Goal: Information Seeking & Learning: Find specific fact

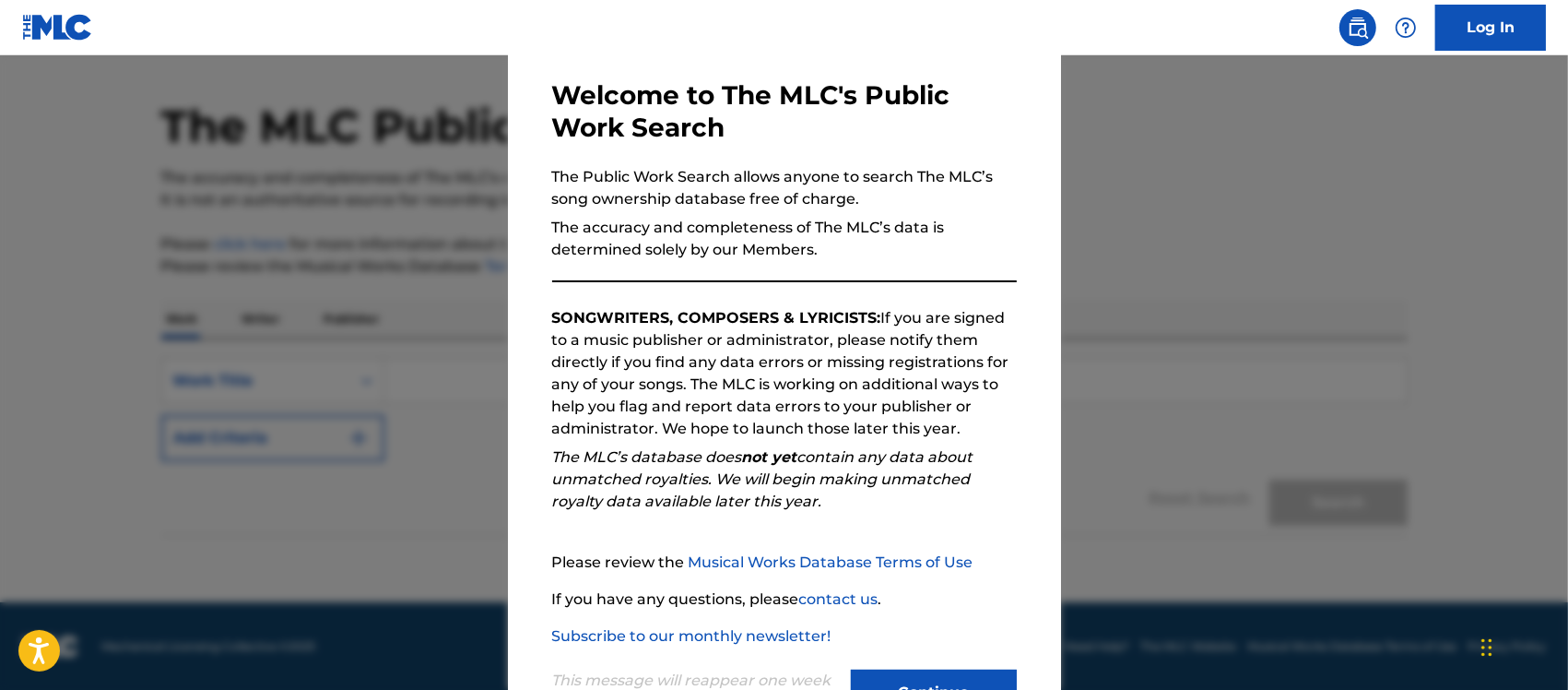
scroll to position [153, 0]
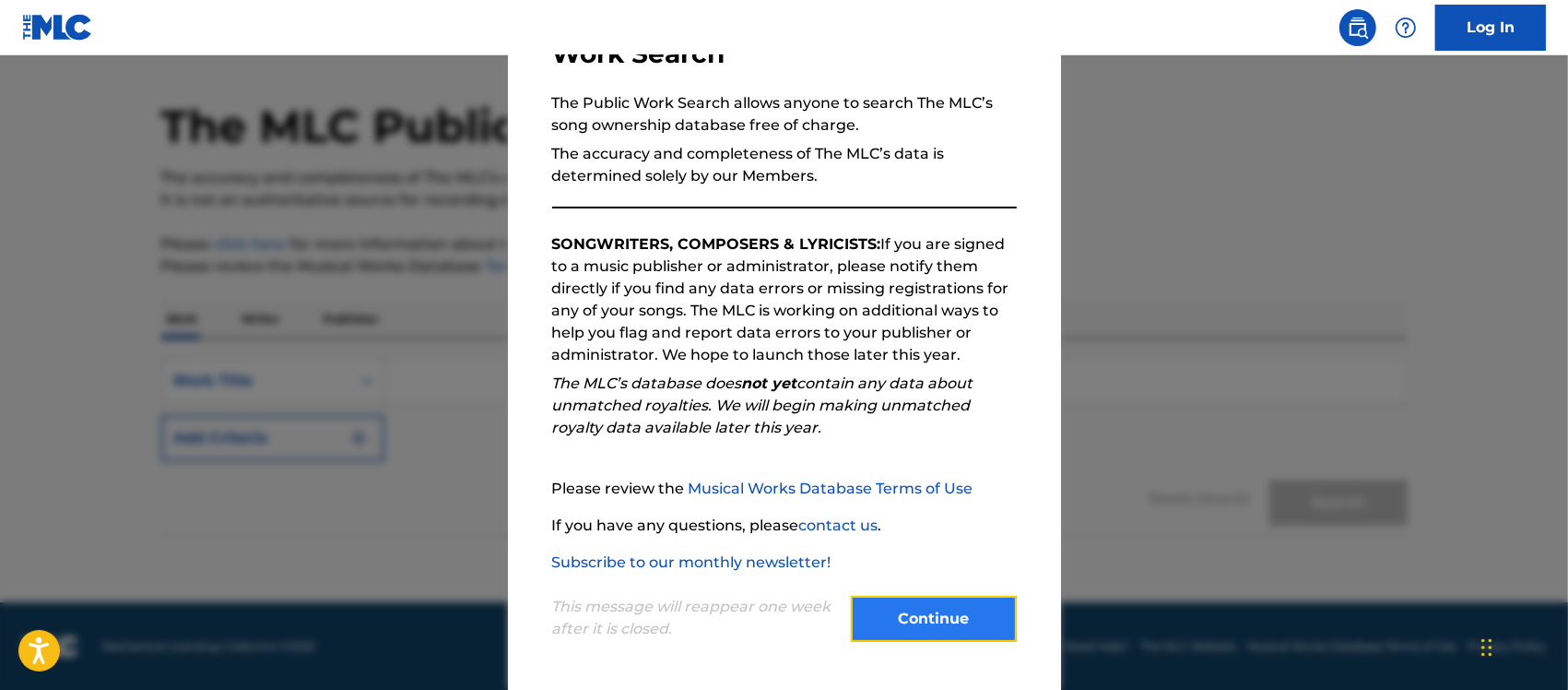
click at [909, 624] on button "Continue" at bounding box center [934, 619] width 166 height 47
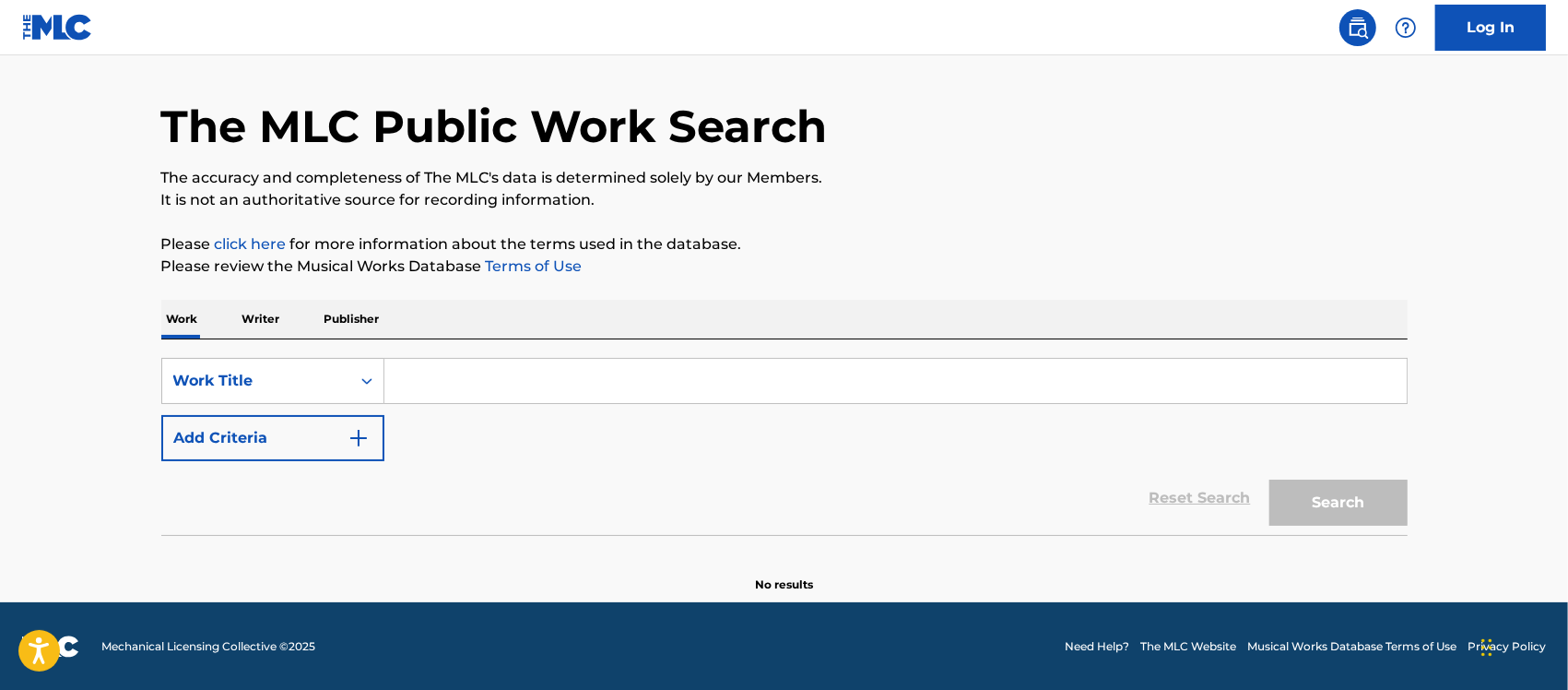
click at [545, 384] on input "Search Form" at bounding box center [896, 381] width 1023 height 45
paste input "Shy Gu"
type input "Shy Guy"
click at [1307, 505] on button "Search" at bounding box center [1338, 503] width 138 height 47
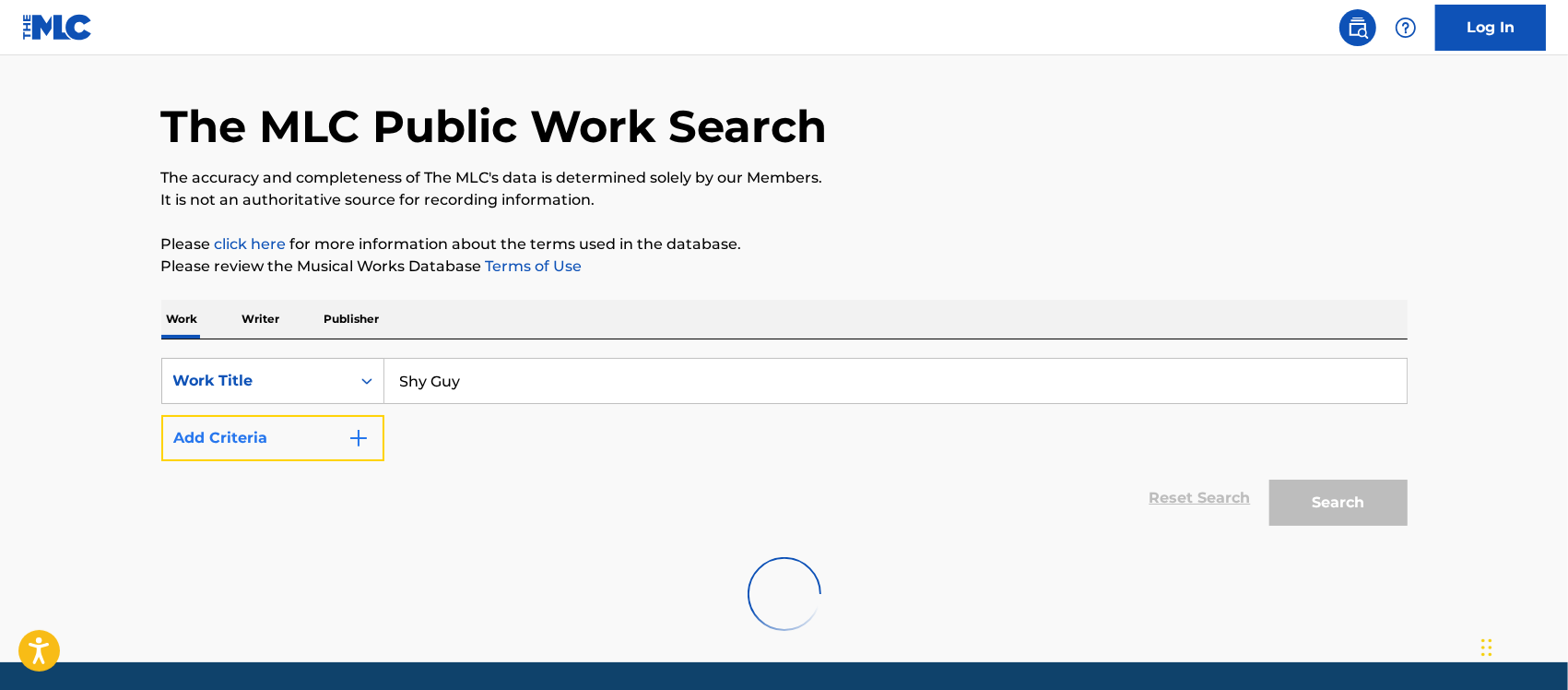
click at [355, 439] on img "Search Form" at bounding box center [358, 439] width 22 height 22
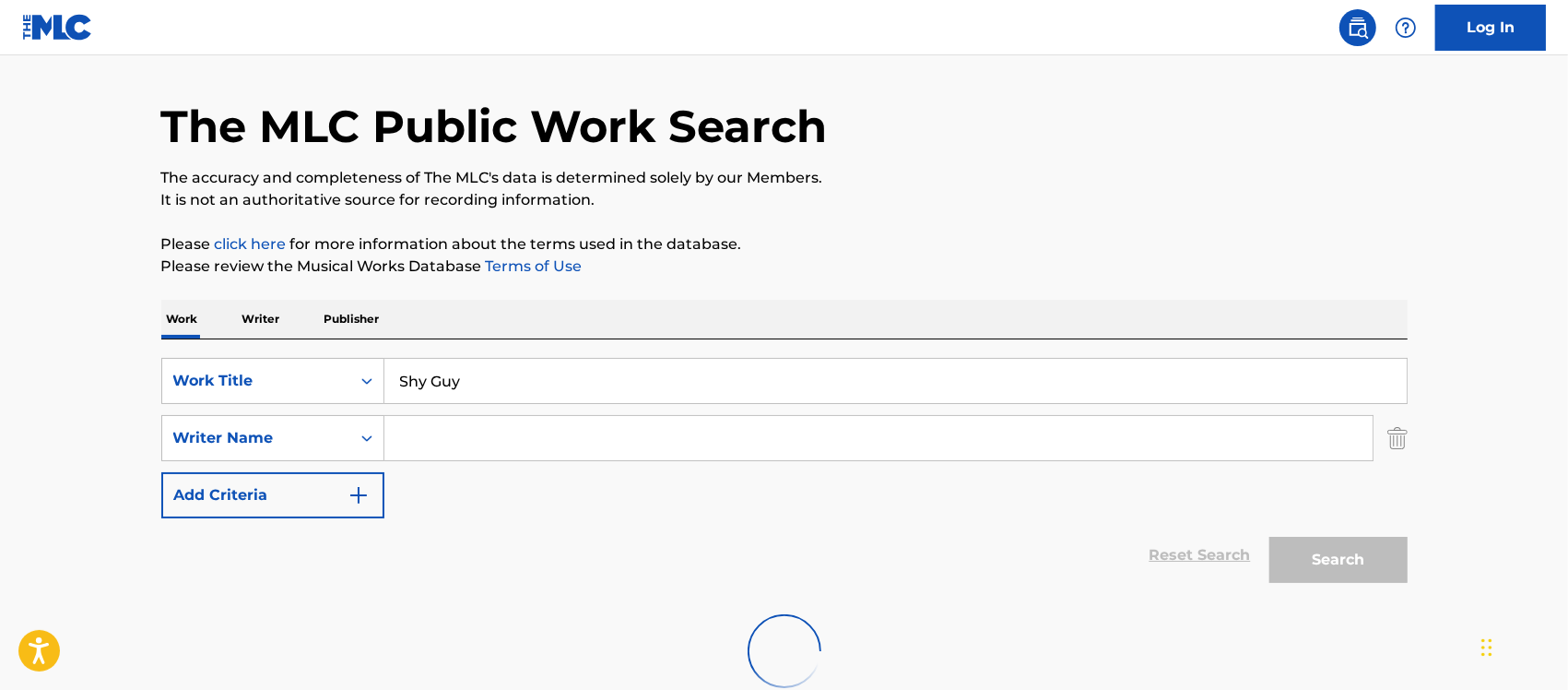
drag, startPoint x: 456, startPoint y: 436, endPoint x: 476, endPoint y: 436, distance: 20.0
click at [457, 436] on input "Search Form" at bounding box center [878, 438] width 988 height 45
paste input "[PERSON_NAME]"
type input "[PERSON_NAME]"
click at [848, 573] on div "Reset Search Search" at bounding box center [784, 555] width 1246 height 74
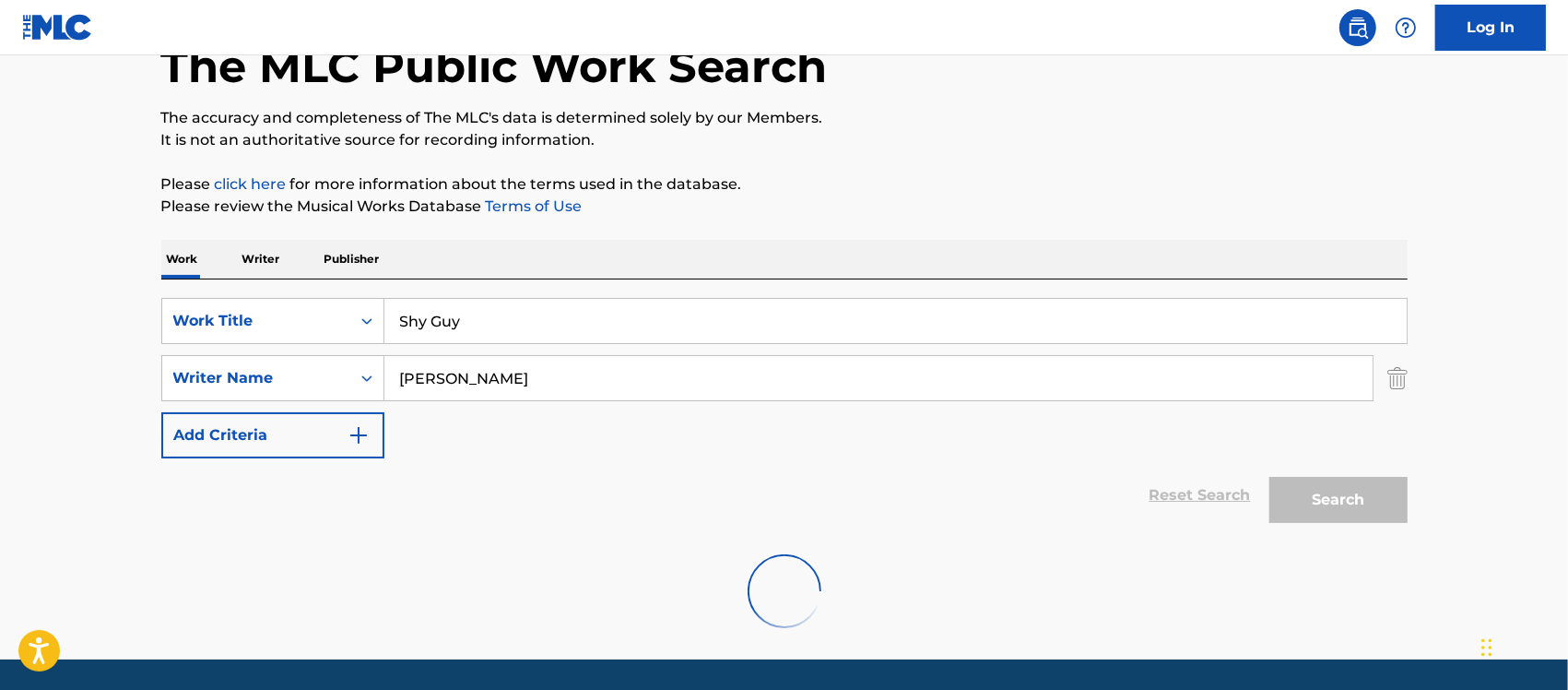
scroll to position [169, 0]
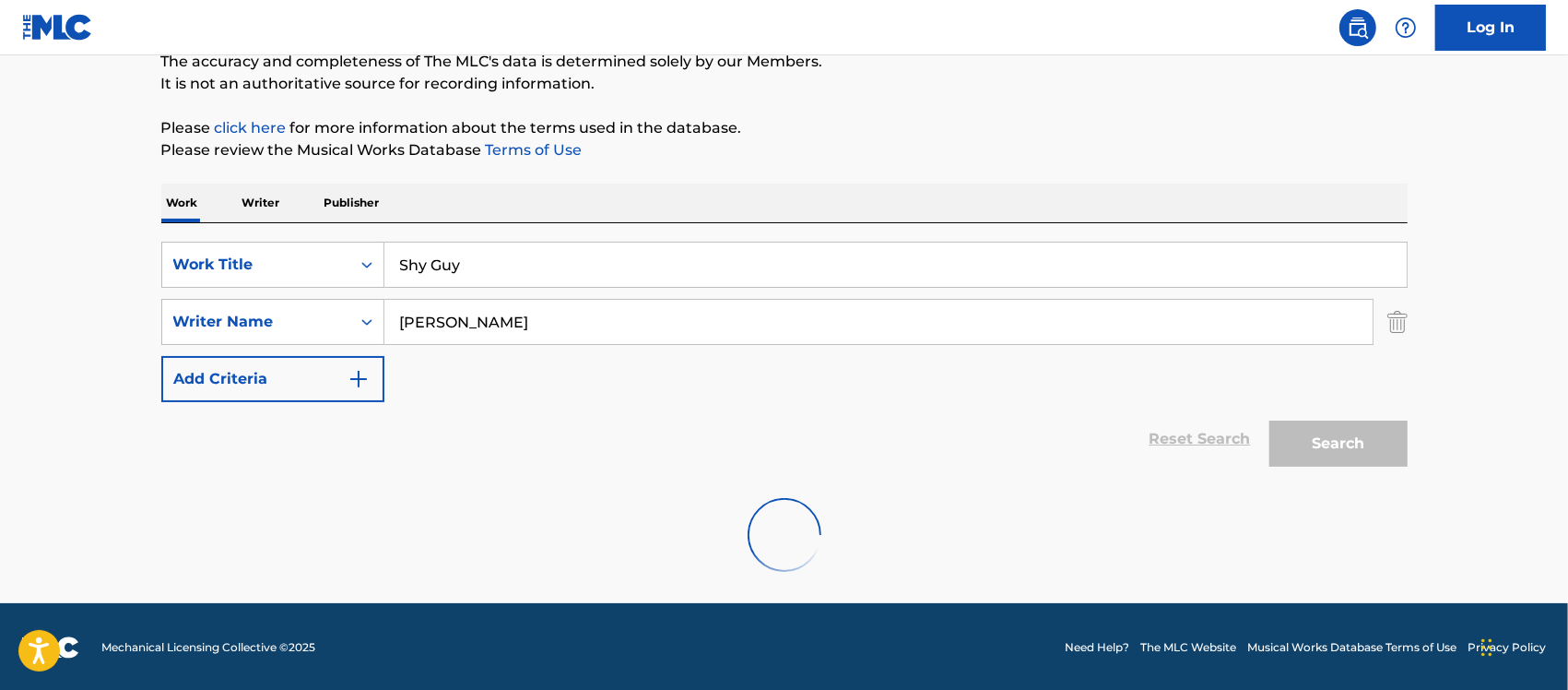
click at [873, 529] on div at bounding box center [784, 535] width 1246 height 118
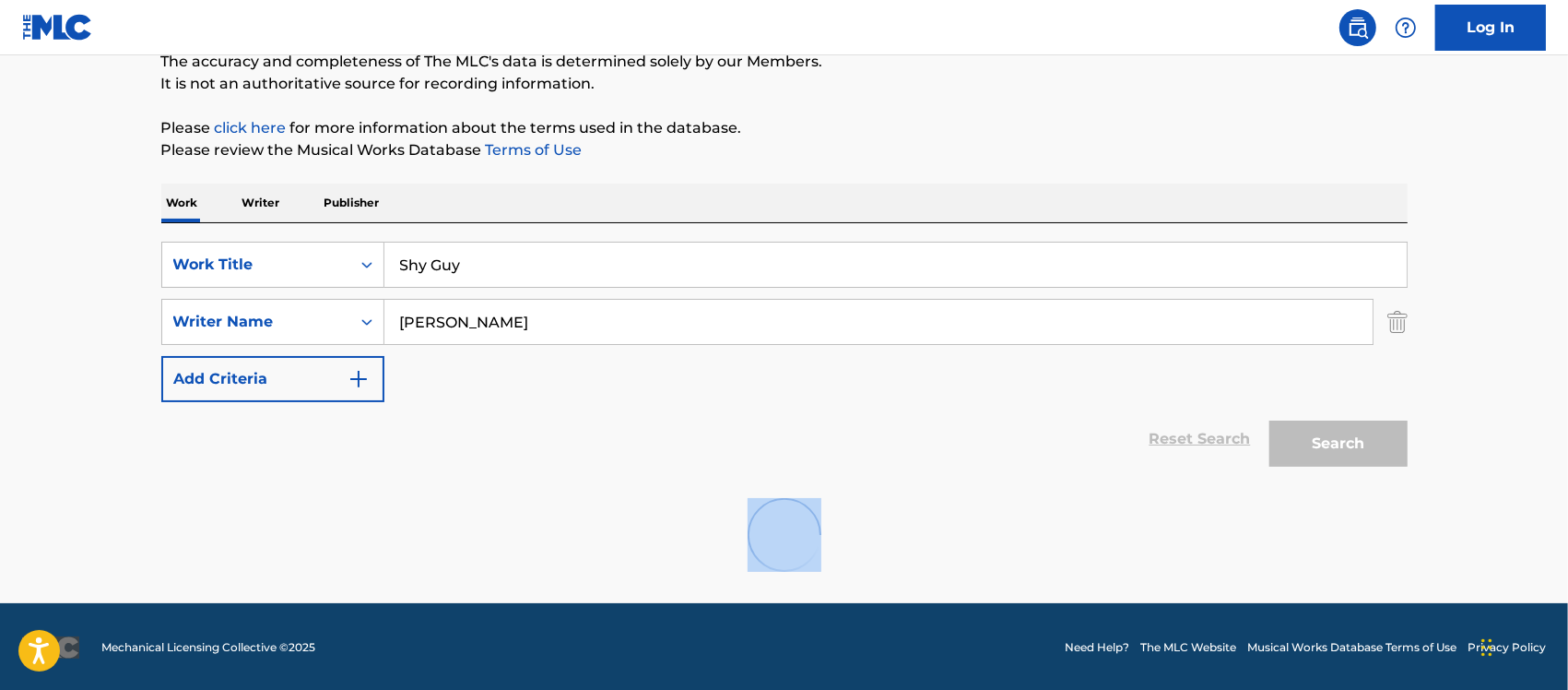
click at [873, 529] on div at bounding box center [784, 535] width 1246 height 118
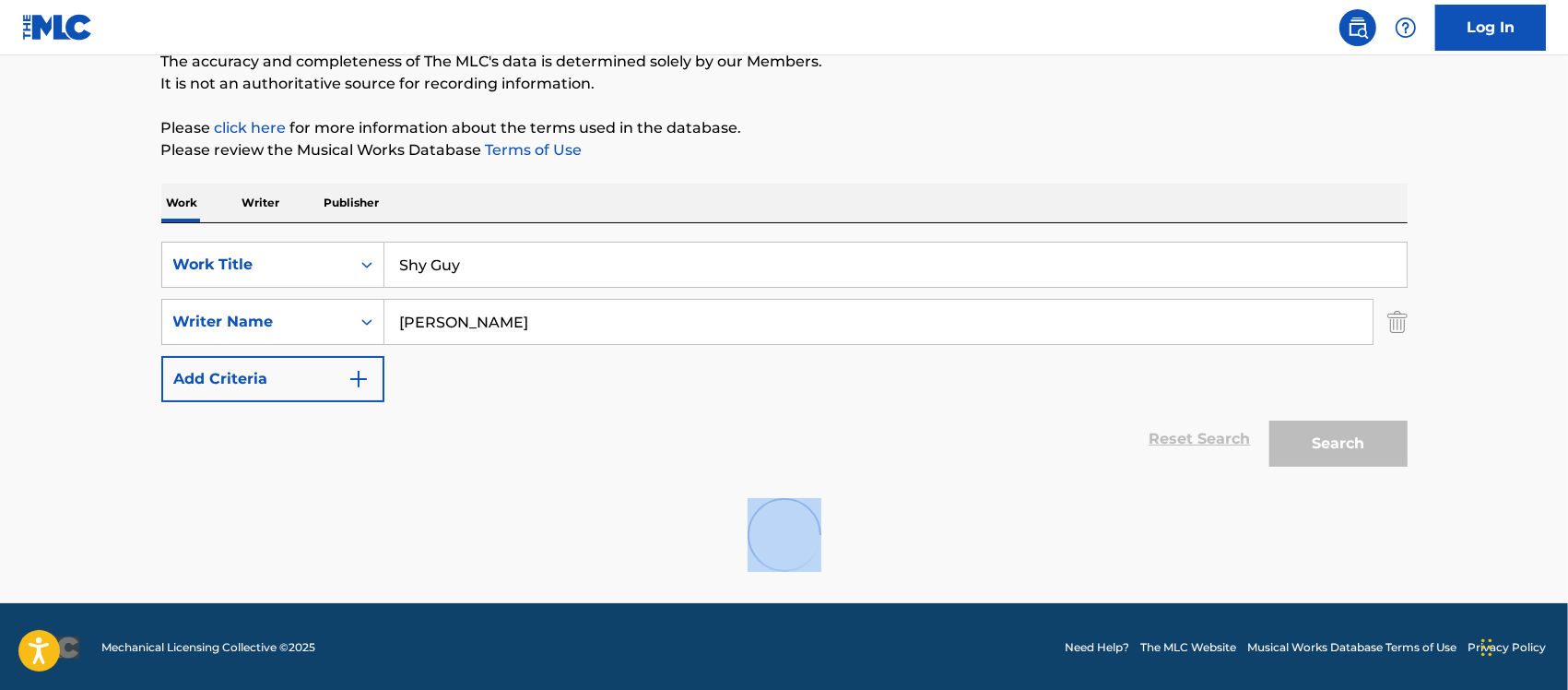
click at [873, 529] on div at bounding box center [784, 535] width 1246 height 118
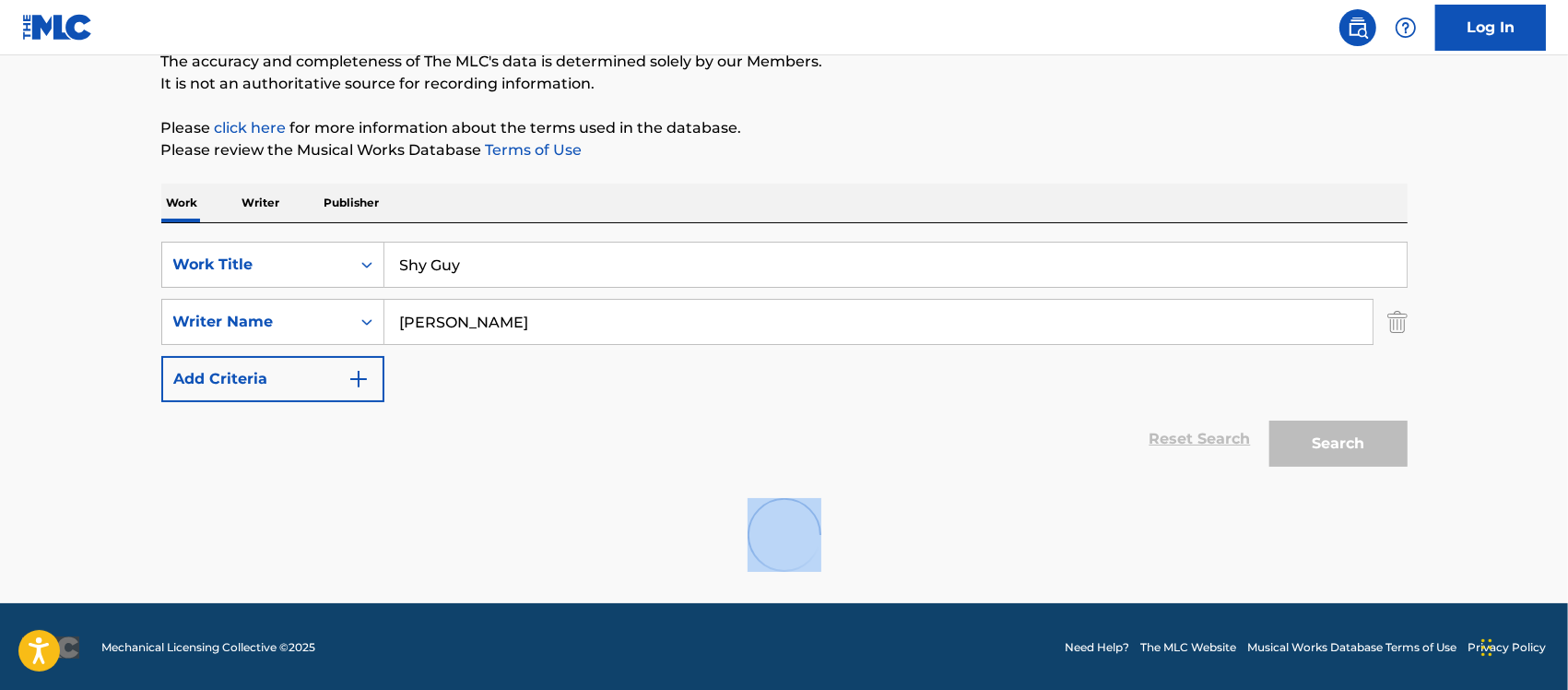
click at [873, 529] on div at bounding box center [784, 535] width 1246 height 118
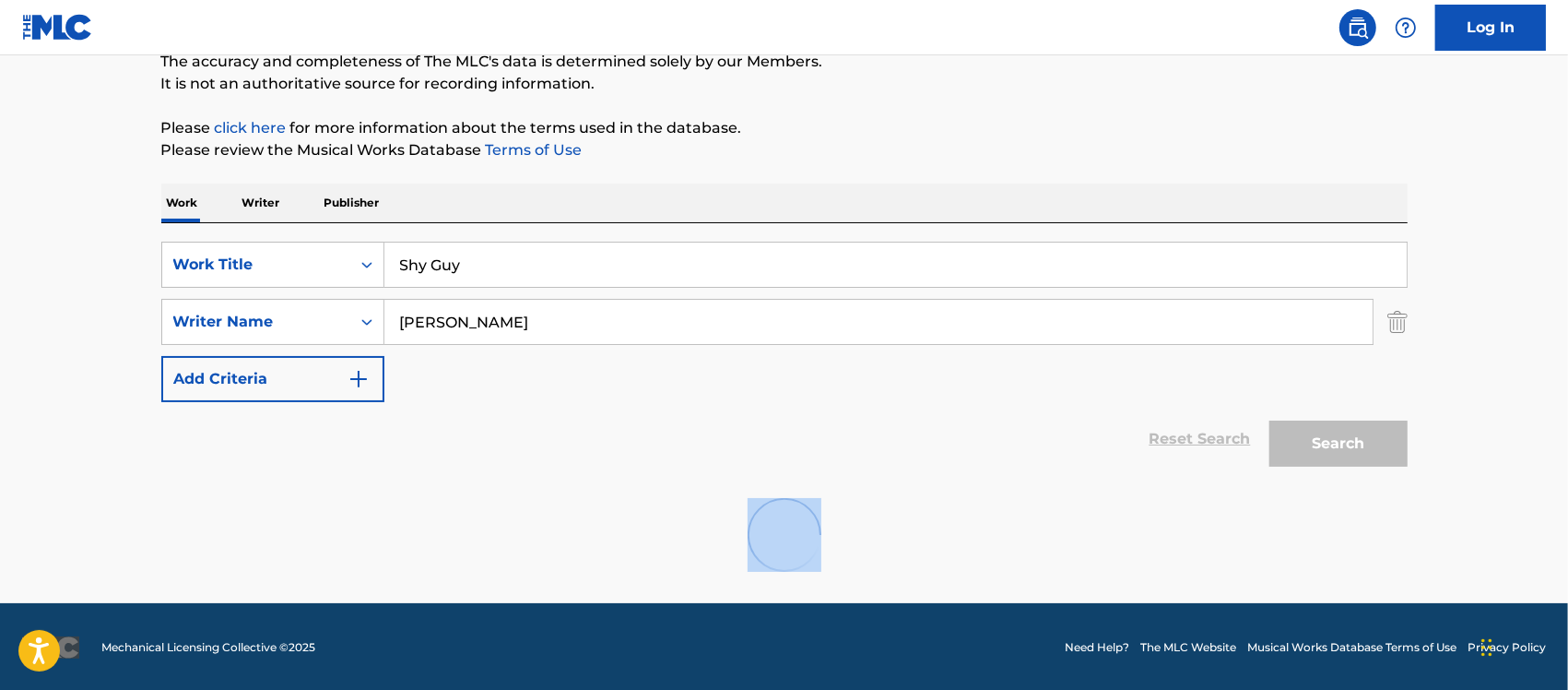
click at [873, 529] on div at bounding box center [784, 535] width 1246 height 118
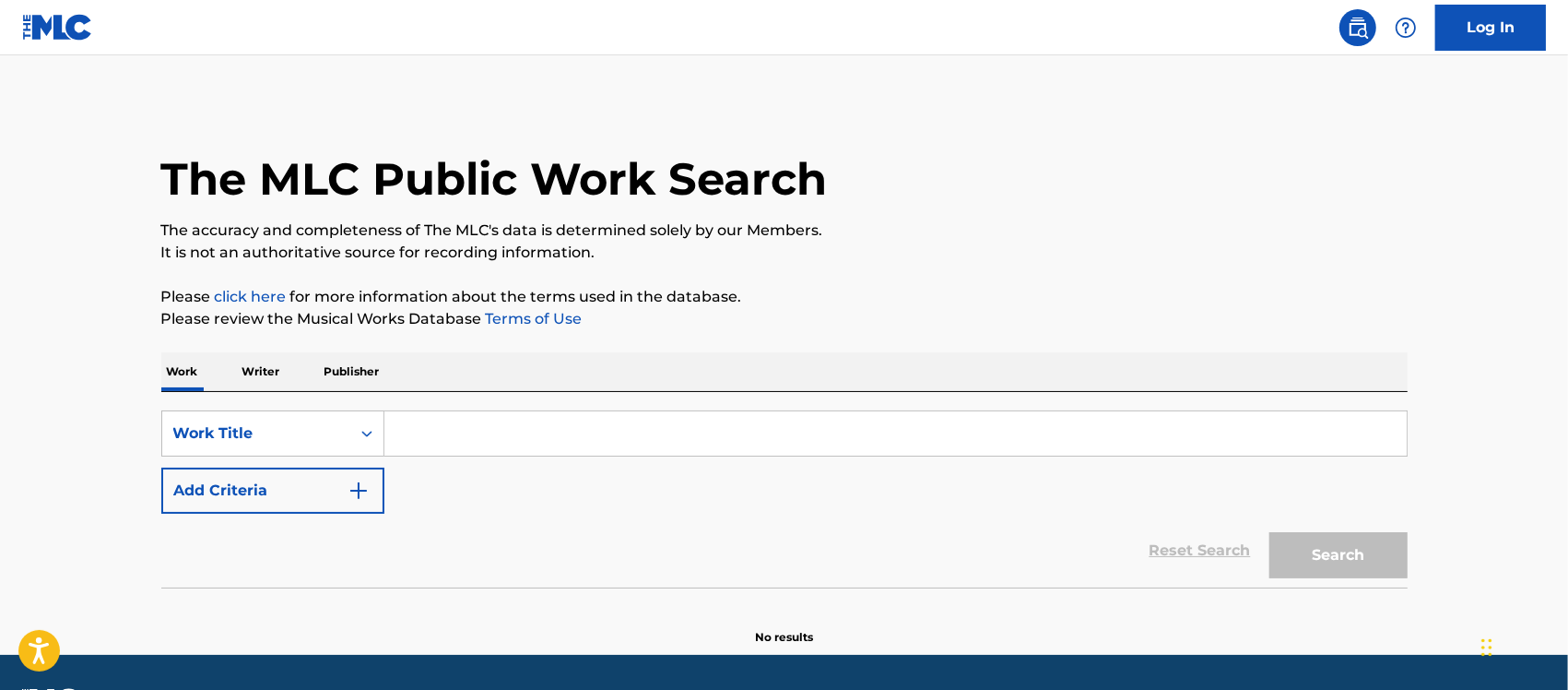
click at [484, 436] on input "Search Form" at bounding box center [896, 434] width 1023 height 45
paste input "[PERSON_NAME]"
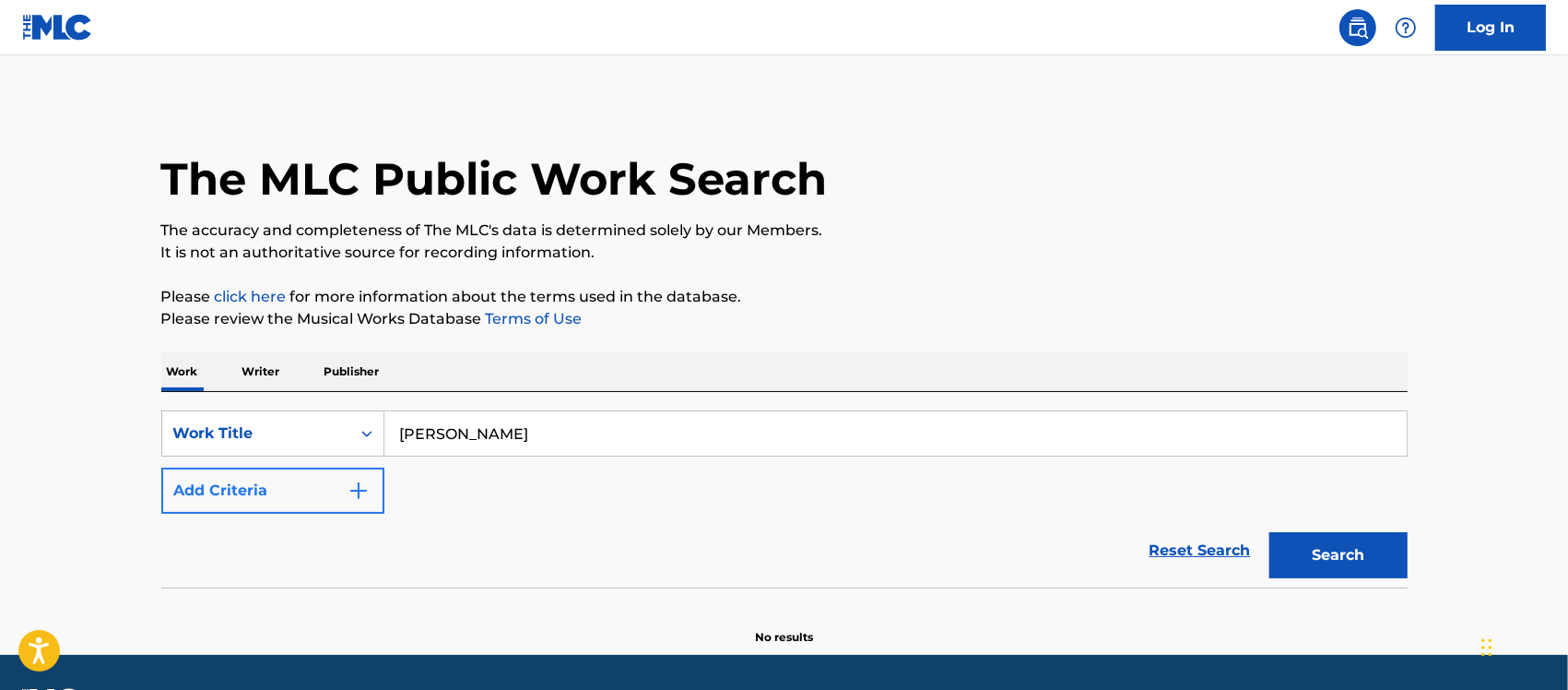
type input "[PERSON_NAME]"
click at [358, 491] on img "Search Form" at bounding box center [358, 491] width 22 height 22
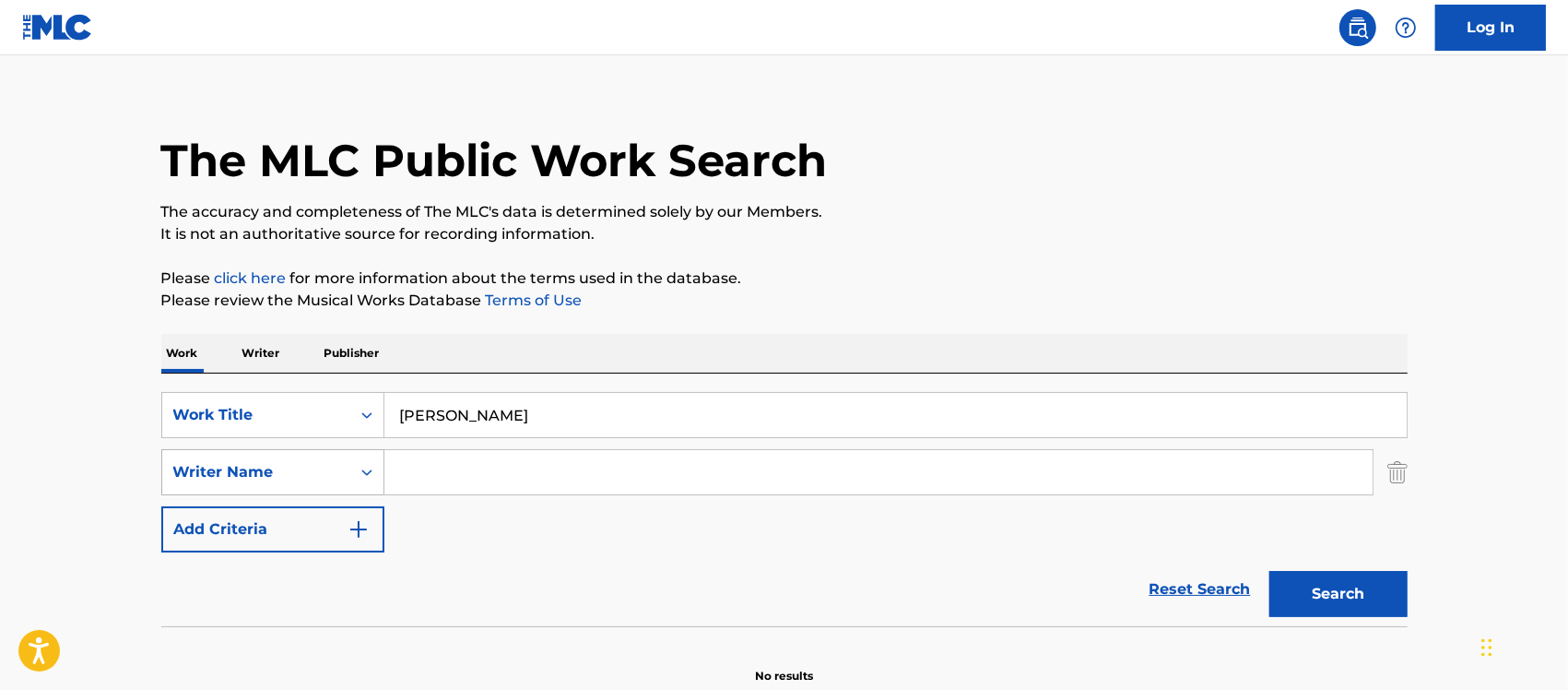
click at [324, 491] on div "Writer Name" at bounding box center [273, 472] width 224 height 47
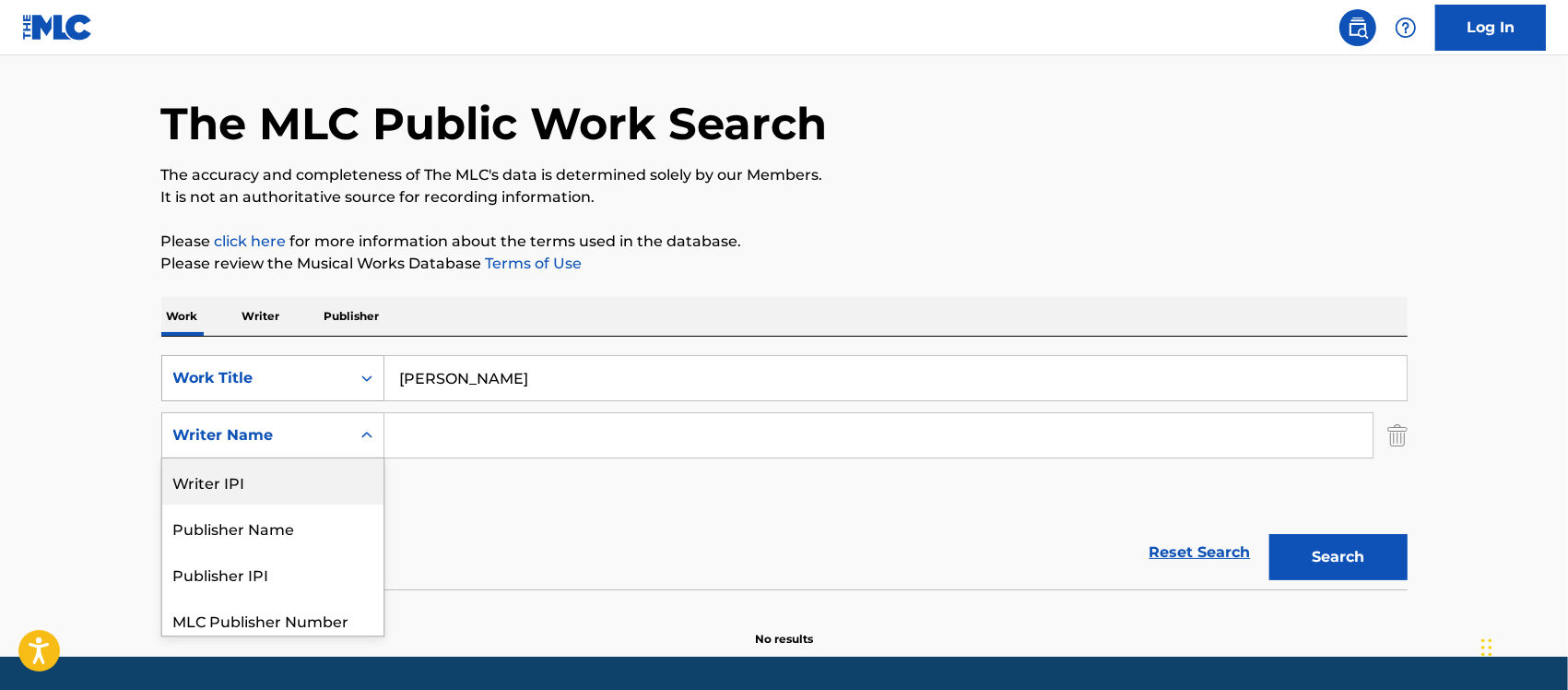
drag, startPoint x: 512, startPoint y: 381, endPoint x: 364, endPoint y: 381, distance: 148.0
click at [364, 381] on div "SearchWithCriteria1fa504d9-d084-4c37-a663-ec69731d3b54 Work Title [PERSON_NAME]" at bounding box center [784, 378] width 1246 height 47
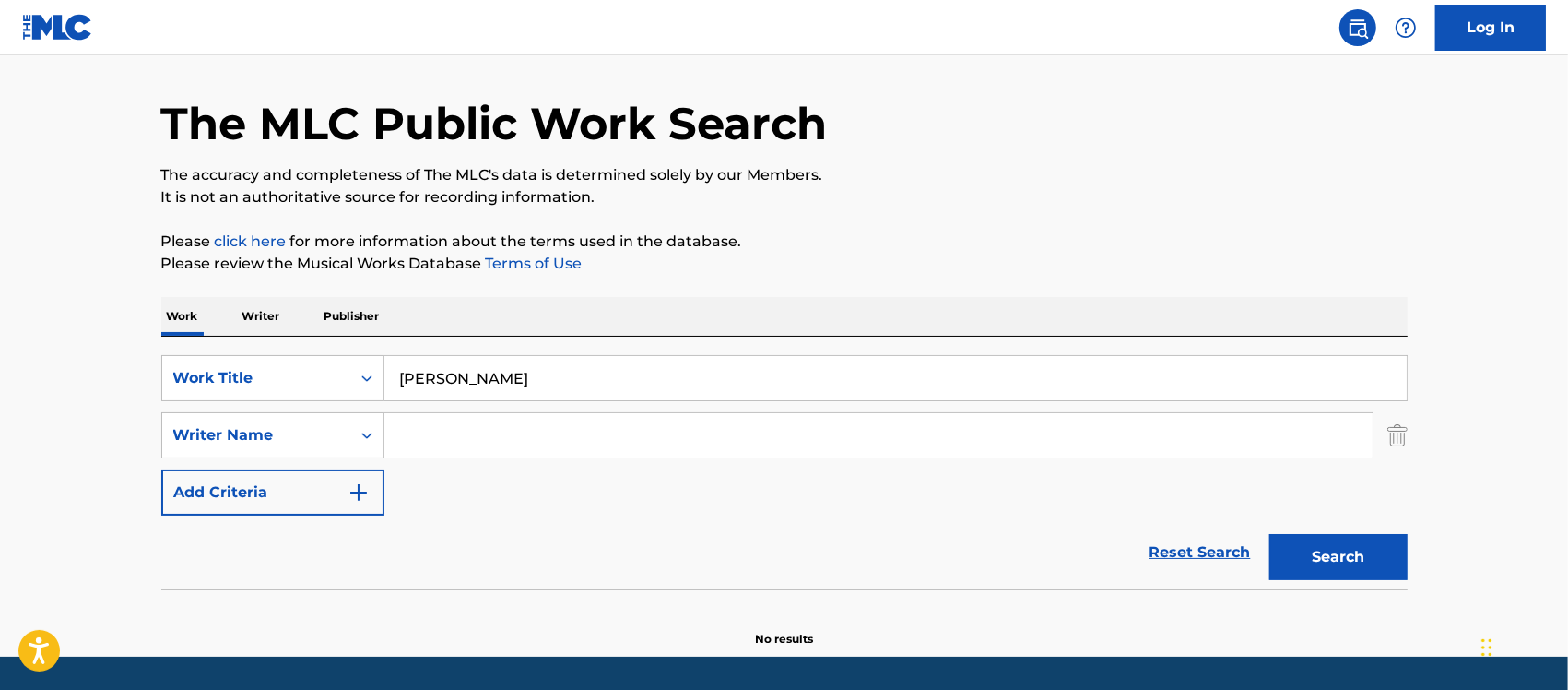
click at [442, 434] on input "Search Form" at bounding box center [878, 436] width 988 height 45
paste input "[PERSON_NAME]"
type input "[PERSON_NAME]"
drag, startPoint x: 487, startPoint y: 375, endPoint x: 334, endPoint y: 351, distance: 154.9
click at [334, 351] on div "SearchWithCriteria1fa504d9-d084-4c37-a663-ec69731d3b54 Work Title [PERSON_NAME]…" at bounding box center [784, 462] width 1246 height 252
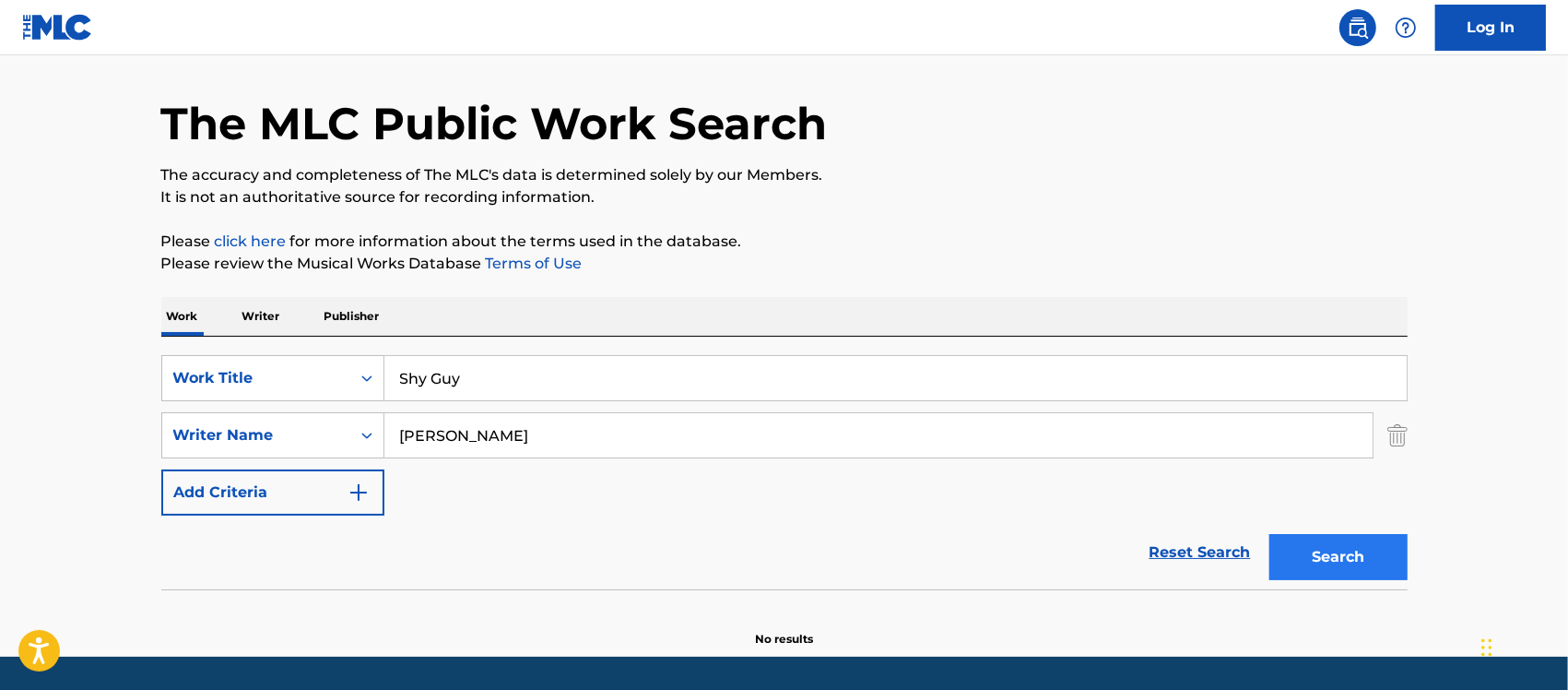
type input "Shy Guy"
click at [1326, 559] on button "Search" at bounding box center [1338, 557] width 138 height 47
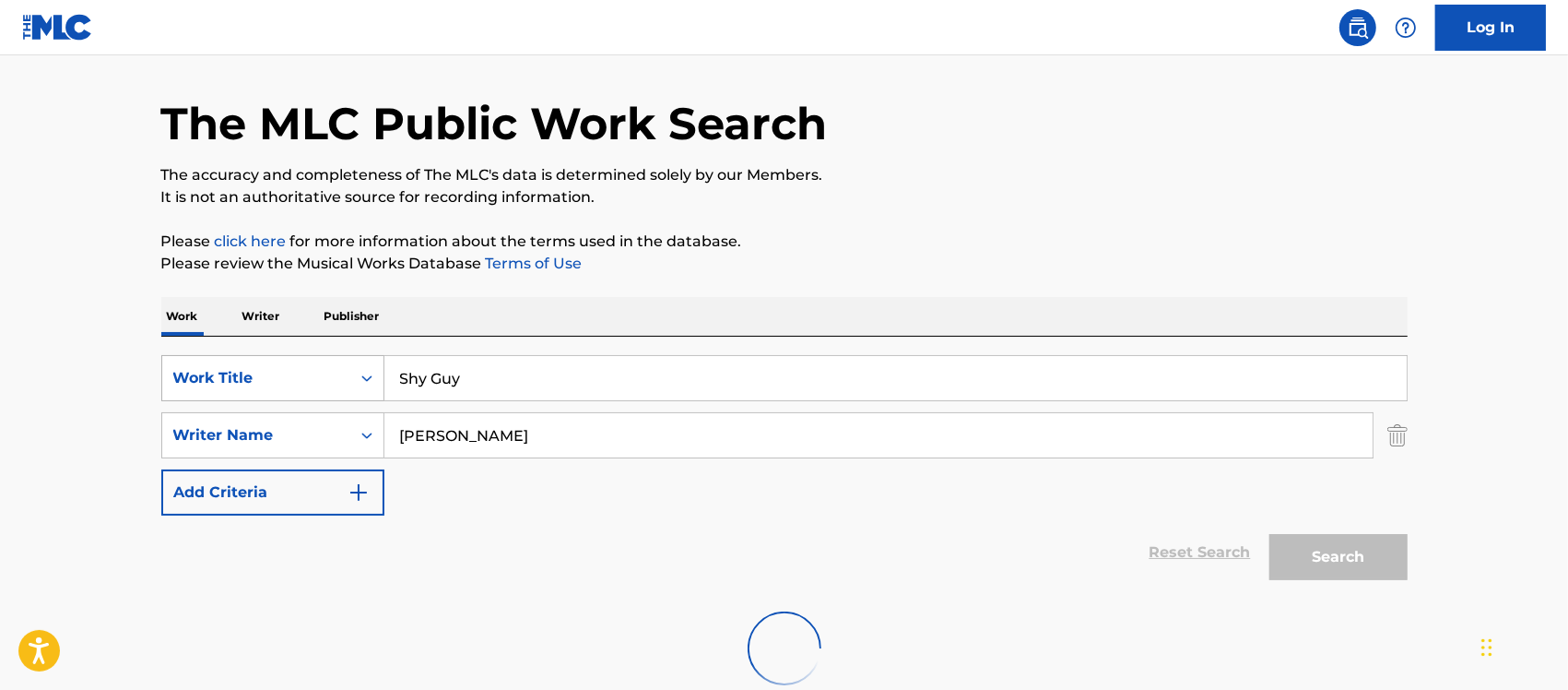
drag, startPoint x: 421, startPoint y: 380, endPoint x: 381, endPoint y: 380, distance: 40.0
click at [381, 380] on div "SearchWithCriteria1fa504d9-d084-4c37-a663-ec69731d3b54 Work Title Shy Guy" at bounding box center [784, 378] width 1246 height 47
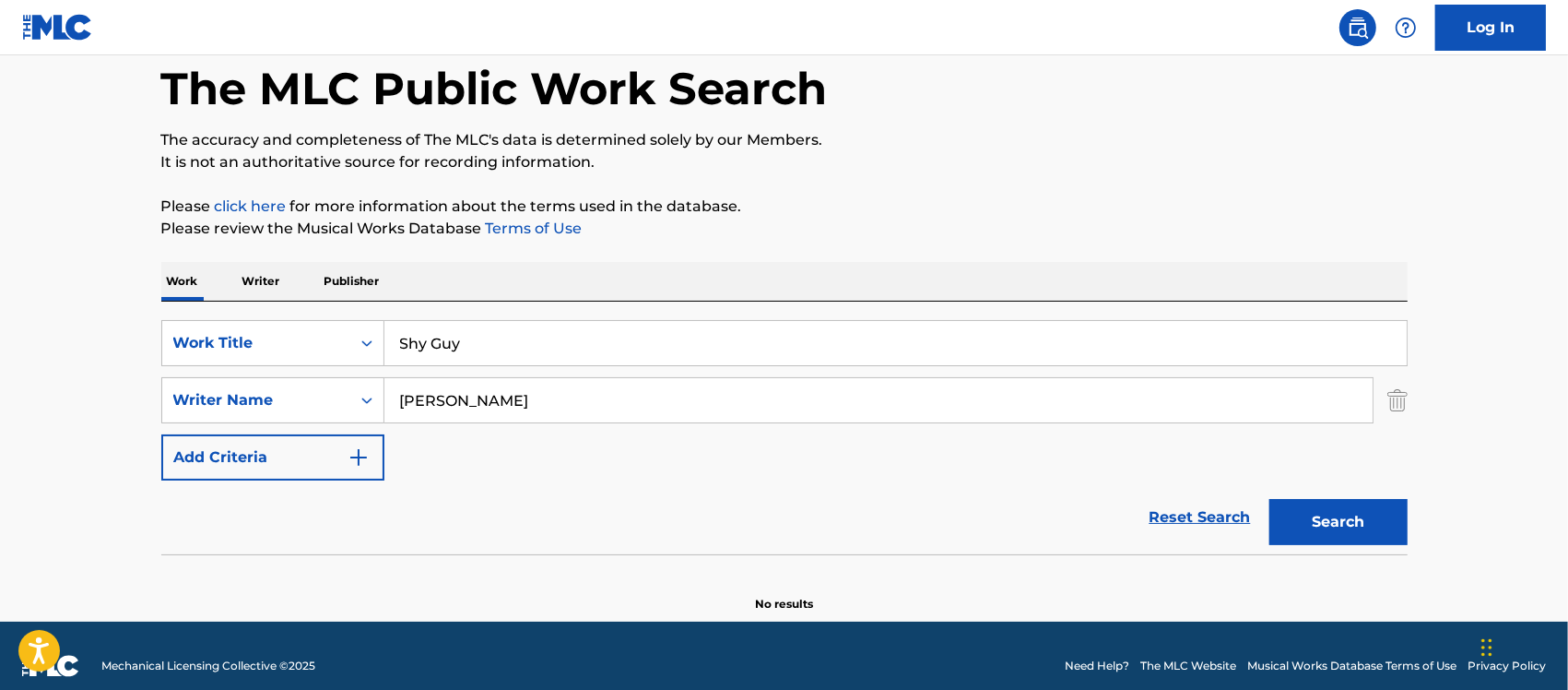
scroll to position [111, 0]
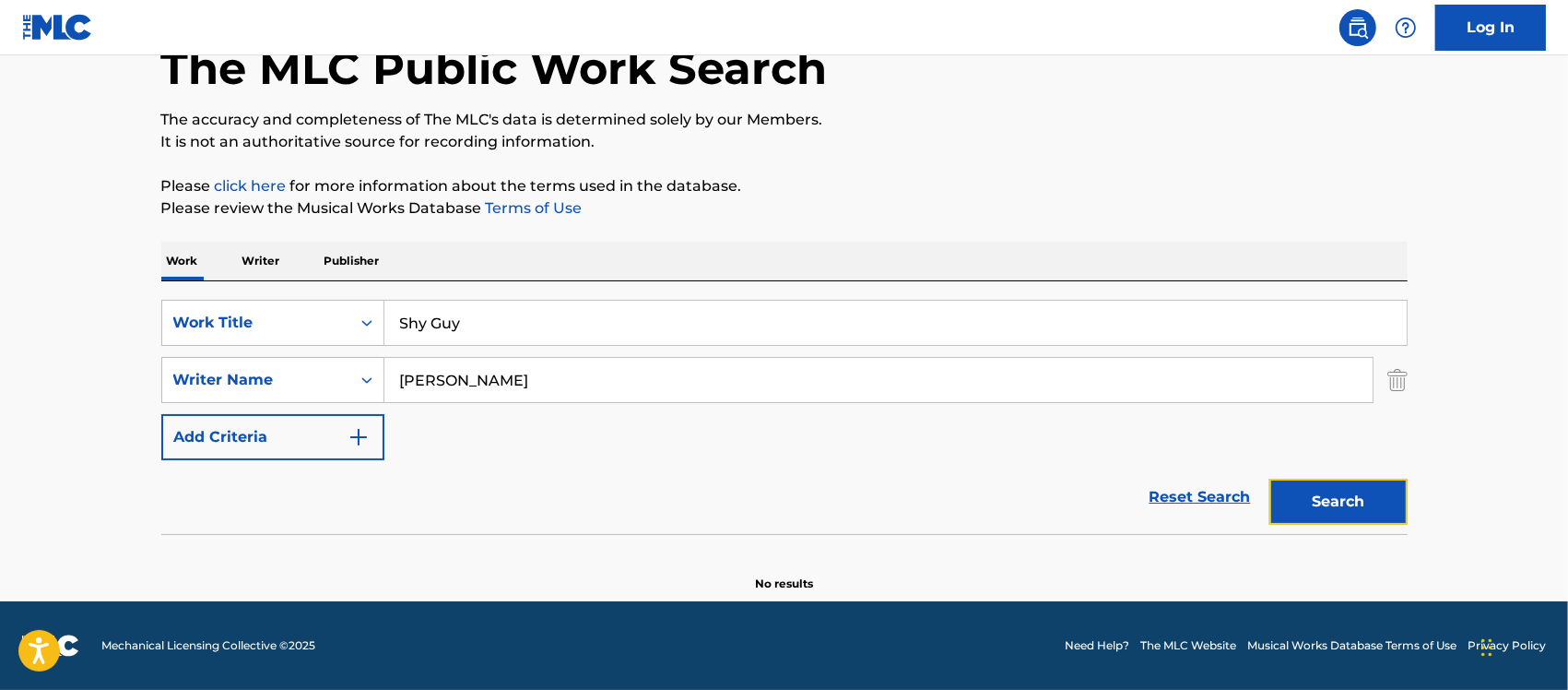
click at [1333, 504] on button "Search" at bounding box center [1338, 502] width 138 height 47
